Goal: Transaction & Acquisition: Book appointment/travel/reservation

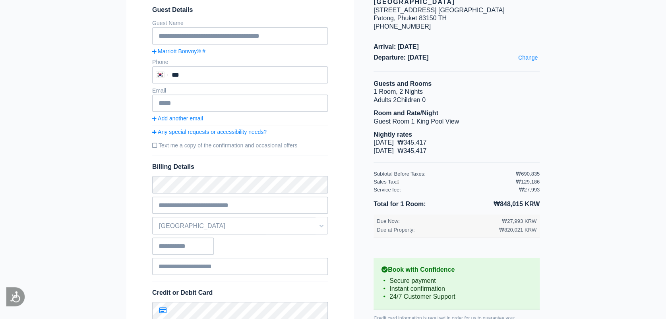
scroll to position [103, 0]
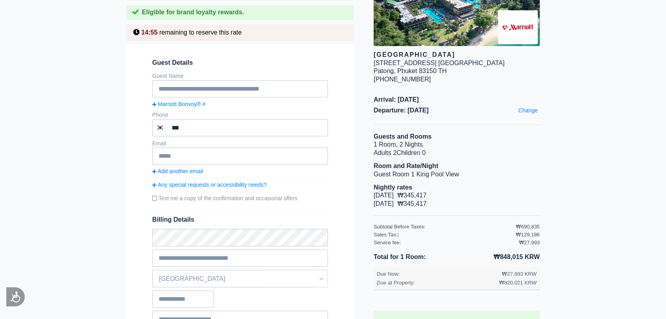
drag, startPoint x: 413, startPoint y: 79, endPoint x: 441, endPoint y: 128, distance: 56.0
click at [441, 128] on div "[GEOGRAPHIC_DATA] [STREET_ADDRESS] [GEOGRAPHIC_DATA], [GEOGRAPHIC_DATA] 83150 T…" at bounding box center [447, 180] width 186 height 426
click at [444, 125] on div "Arrival: [DATE] Departure: [DATE] Change" at bounding box center [457, 110] width 166 height 29
click at [442, 125] on div "Arrival: [DATE] Departure: [DATE] Change" at bounding box center [457, 110] width 166 height 29
drag, startPoint x: 426, startPoint y: 113, endPoint x: 435, endPoint y: 130, distance: 19.2
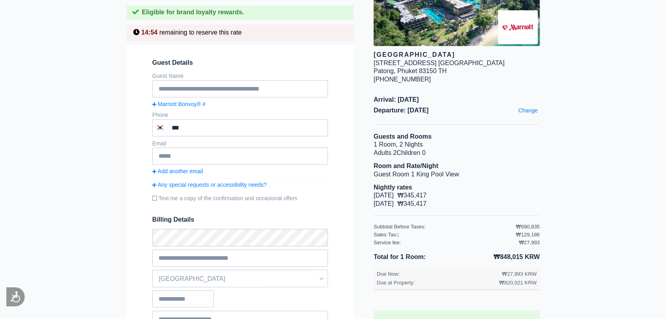
click at [435, 125] on div "Arrival: [DATE] Departure: [DATE] Change" at bounding box center [457, 110] width 166 height 29
click at [436, 125] on div "Arrival: [DATE] Departure: [DATE] Change" at bounding box center [457, 110] width 166 height 29
click at [460, 197] on div "Guests and Rooms 1 Room, 2 Nights Adults 2 Children 0 Room and Rate/Night Guest…" at bounding box center [457, 174] width 166 height 83
drag, startPoint x: 460, startPoint y: 198, endPoint x: 464, endPoint y: 200, distance: 4.9
click at [464, 200] on li "[DATE] ₩345,417" at bounding box center [457, 196] width 166 height 8
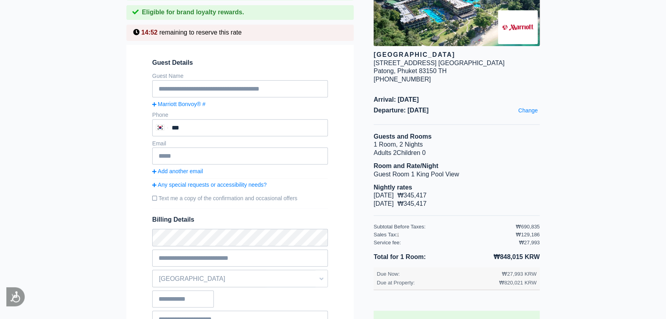
drag, startPoint x: 467, startPoint y: 207, endPoint x: 422, endPoint y: 132, distance: 88.2
click at [422, 132] on div "[GEOGRAPHIC_DATA] [STREET_ADDRESS] [GEOGRAPHIC_DATA], [GEOGRAPHIC_DATA] 83150 T…" at bounding box center [447, 180] width 186 height 426
drag, startPoint x: 422, startPoint y: 132, endPoint x: 397, endPoint y: 137, distance: 26.0
click at [397, 137] on div "[GEOGRAPHIC_DATA] [STREET_ADDRESS] [GEOGRAPHIC_DATA], [GEOGRAPHIC_DATA] 83150 T…" at bounding box center [447, 180] width 186 height 426
click at [465, 167] on div "Guests and Rooms 1 Room, 2 Nights Adults 2 Children 0 Room and Rate/Night Guest…" at bounding box center [457, 174] width 166 height 83
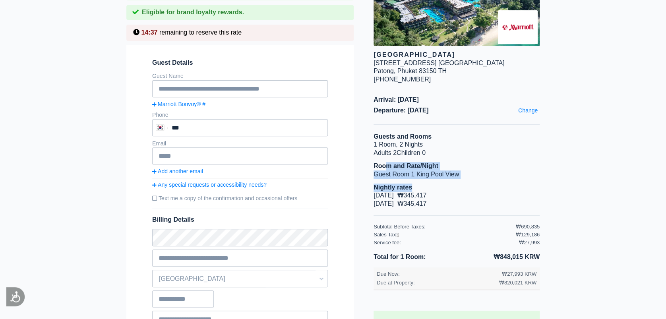
drag, startPoint x: 387, startPoint y: 175, endPoint x: 461, endPoint y: 192, distance: 75.7
click at [461, 192] on div "Guests and Rooms 1 Room, 2 Nights Adults 2 Children 0 Room and Rate/Night Guest…" at bounding box center [457, 174] width 166 height 83
click at [463, 192] on li "Nightly rates" at bounding box center [457, 188] width 166 height 8
click at [462, 192] on li "Nightly rates" at bounding box center [457, 188] width 166 height 8
drag, startPoint x: 462, startPoint y: 192, endPoint x: 450, endPoint y: 184, distance: 15.1
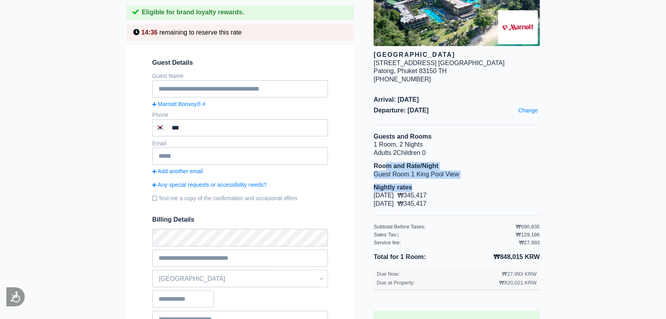
click at [450, 179] on li "Guest Room 1 King Pool View" at bounding box center [457, 174] width 166 height 8
click at [437, 179] on li "Guest Room 1 King Pool View" at bounding box center [457, 174] width 166 height 8
drag, startPoint x: 427, startPoint y: 182, endPoint x: 465, endPoint y: 185, distance: 38.3
click at [465, 179] on li "Guest Room 1 King Pool View" at bounding box center [457, 174] width 166 height 8
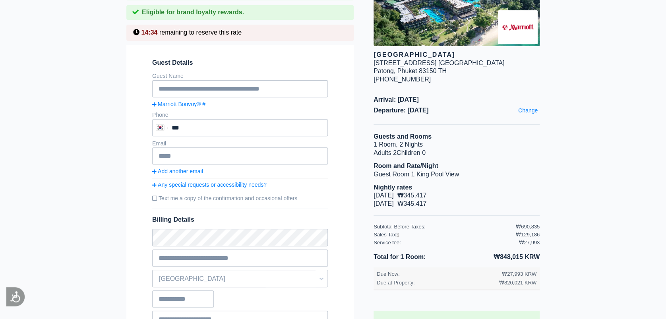
click at [466, 191] on ul "Nightly rates [DATE] ₩345,417 [DATE] ₩345,417" at bounding box center [457, 193] width 166 height 29
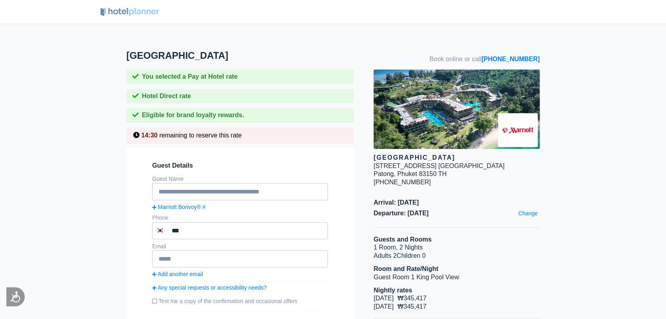
drag, startPoint x: 450, startPoint y: 216, endPoint x: 457, endPoint y: 226, distance: 12.0
click at [457, 226] on div "Arrival: [DATE] Departure: [DATE] Change" at bounding box center [457, 213] width 166 height 29
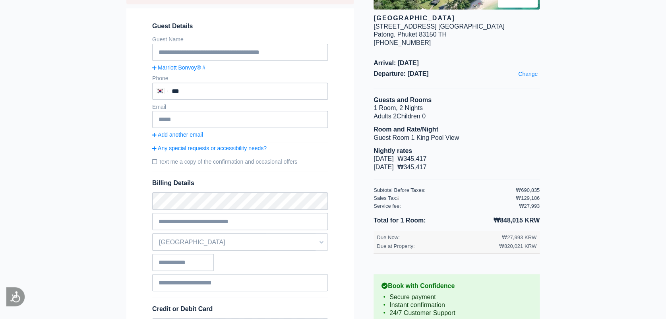
scroll to position [212, 0]
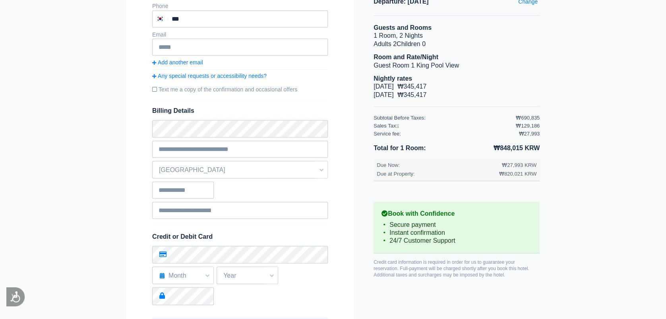
drag, startPoint x: 454, startPoint y: 227, endPoint x: 476, endPoint y: 253, distance: 33.8
click at [476, 253] on div "Book with Confidence Secure payment Instant confirmation 24/7 Customer Support" at bounding box center [457, 228] width 166 height 52
click at [477, 254] on div "Book with Confidence Secure payment Instant confirmation 24/7 Customer Support" at bounding box center [457, 228] width 166 height 52
drag, startPoint x: 542, startPoint y: 191, endPoint x: 495, endPoint y: 189, distance: 47.4
click at [495, 189] on main "[GEOGRAPHIC_DATA] Book online or call [PHONE_NUMBER] You selected a Pay at Hote…" at bounding box center [333, 155] width 666 height 687
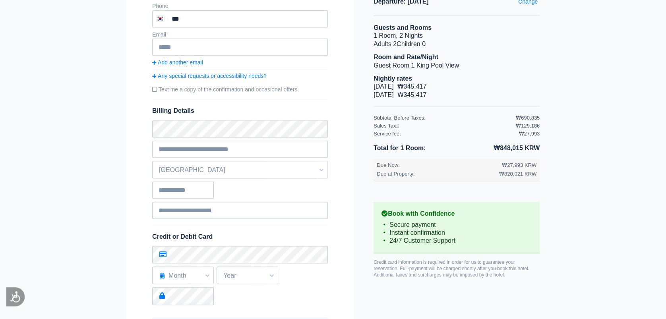
drag, startPoint x: 495, startPoint y: 189, endPoint x: 492, endPoint y: 194, distance: 6.1
click at [492, 194] on div "Total for 1 Room: ₩848,015 KRW Due Now: ₩27,993 KRW Due at Property: ₩820,021 K…" at bounding box center [457, 168] width 166 height 51
